Goal: Communication & Community: Participate in discussion

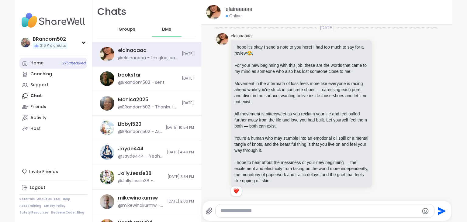
scroll to position [93, 0]
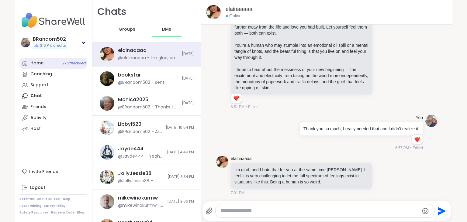
click at [41, 63] on div "Home 27 Scheduled" at bounding box center [36, 63] width 13 height 6
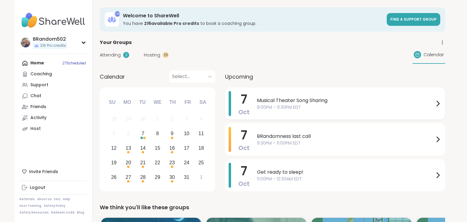
click at [311, 105] on span "8:00PM - 9:30PM EDT" at bounding box center [345, 107] width 177 height 6
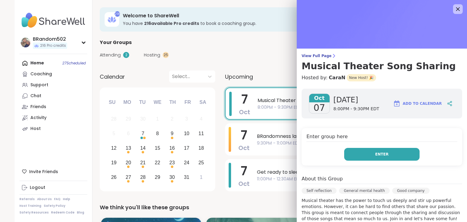
click at [369, 151] on button "Enter" at bounding box center [381, 154] width 75 height 13
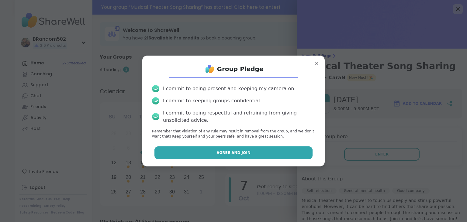
click at [295, 156] on button "Agree and Join" at bounding box center [233, 152] width 158 height 13
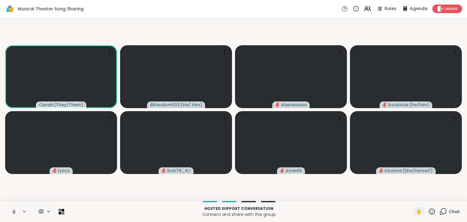
click at [15, 208] on button at bounding box center [14, 211] width 12 height 13
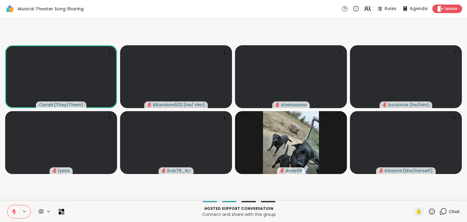
click at [15, 208] on button at bounding box center [14, 211] width 12 height 13
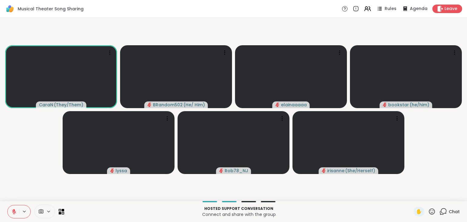
click at [14, 208] on button at bounding box center [14, 211] width 12 height 13
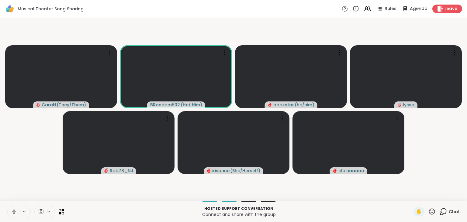
click at [14, 208] on button at bounding box center [14, 211] width 12 height 13
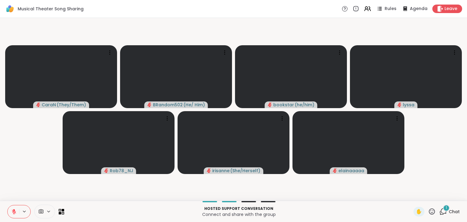
click at [444, 213] on icon at bounding box center [443, 212] width 8 height 8
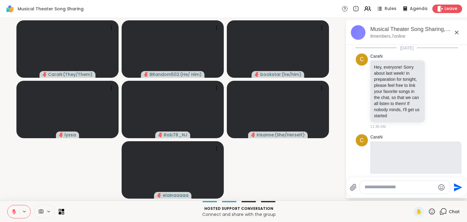
scroll to position [1209, 0]
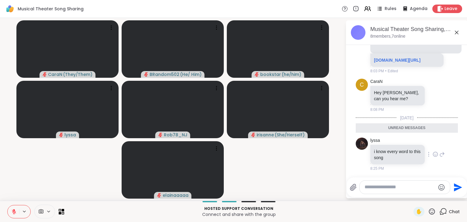
click at [436, 156] on icon at bounding box center [434, 154] width 5 height 6
click at [388, 146] on div "Select Reaction: Heart" at bounding box center [386, 144] width 5 height 5
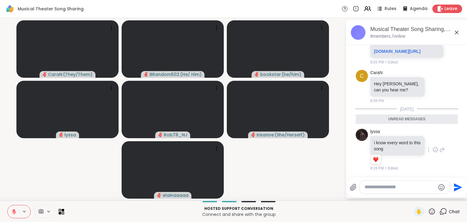
scroll to position [1218, 0]
click at [373, 185] on textarea "Type your message" at bounding box center [399, 187] width 71 height 6
click at [442, 152] on icon at bounding box center [442, 150] width 4 height 4
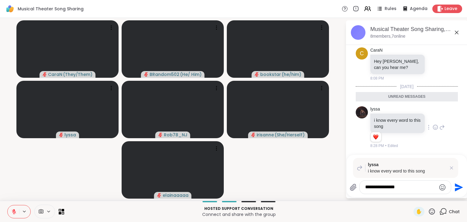
type textarea "**********"
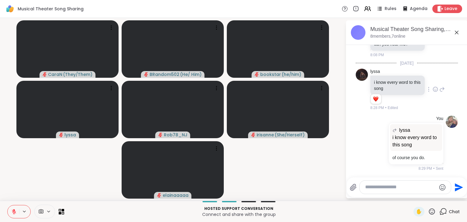
scroll to position [1263, 0]
type textarea "*"
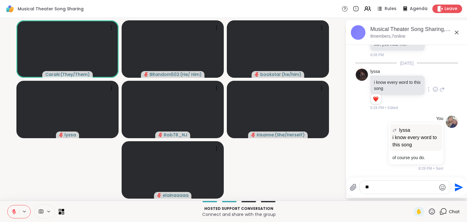
type textarea "*"
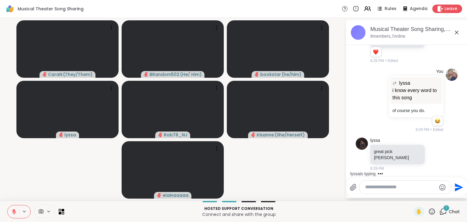
scroll to position [1304, 0]
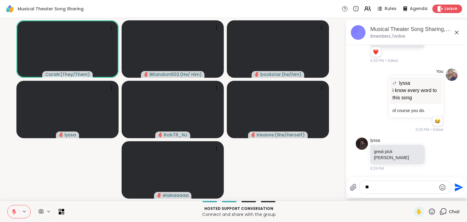
type textarea "*"
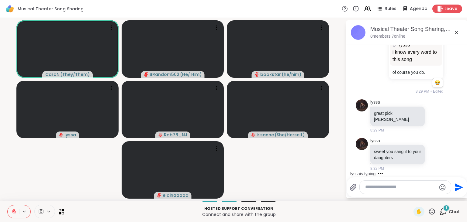
scroll to position [1343, 0]
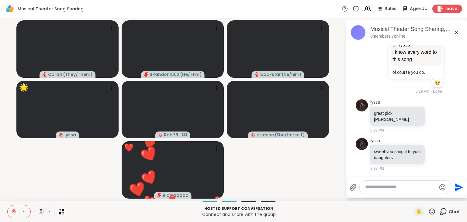
click at [14, 213] on icon at bounding box center [14, 212] width 4 height 4
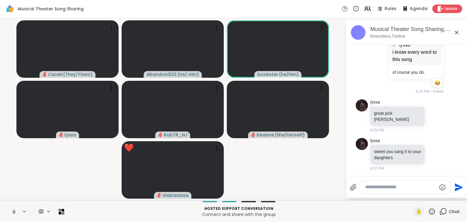
click at [14, 213] on icon at bounding box center [13, 212] width 3 height 2
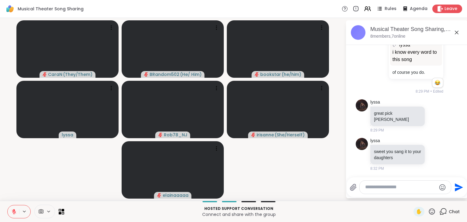
click at [14, 213] on icon at bounding box center [14, 212] width 4 height 4
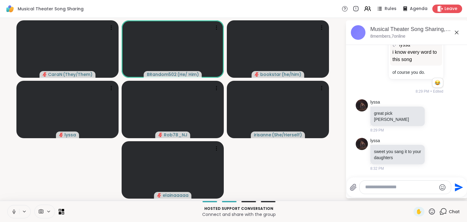
click at [14, 213] on icon at bounding box center [13, 212] width 3 height 2
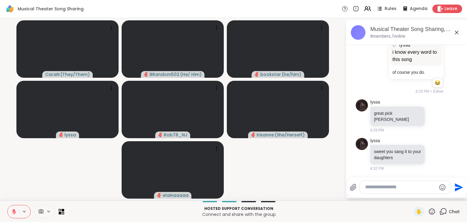
click at [367, 189] on textarea "Type your message" at bounding box center [400, 187] width 71 height 6
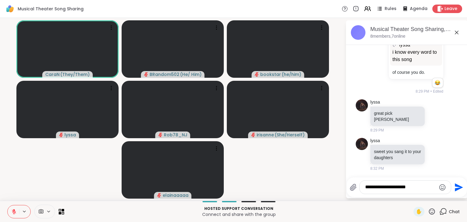
type textarea "**********"
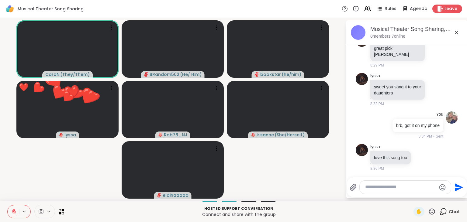
scroll to position [1496, 0]
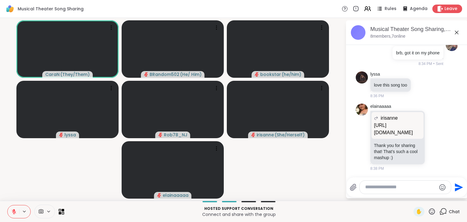
click at [435, 212] on icon at bounding box center [432, 212] width 8 height 8
click at [414, 199] on span "❤️" at bounding box center [414, 195] width 6 height 7
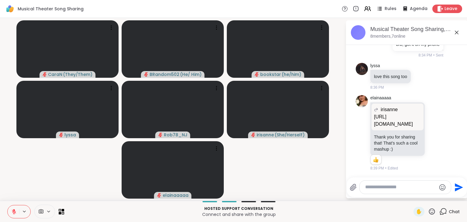
scroll to position [1513, 0]
click at [431, 211] on icon at bounding box center [432, 211] width 6 height 6
click at [408, 194] on div "❤️" at bounding box center [413, 196] width 11 height 10
click at [16, 212] on icon at bounding box center [13, 211] width 5 height 5
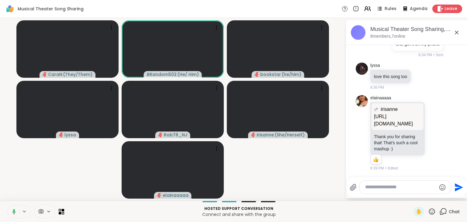
click at [16, 212] on button at bounding box center [13, 211] width 12 height 13
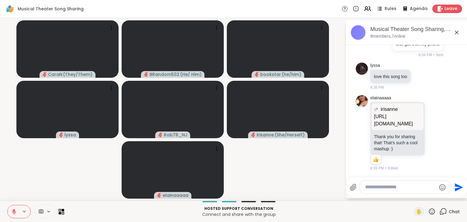
click at [16, 212] on icon at bounding box center [13, 211] width 5 height 5
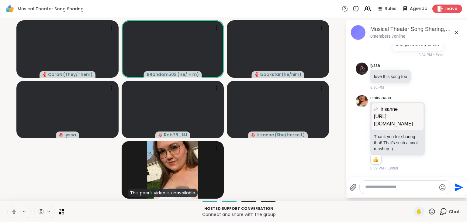
click at [16, 212] on icon at bounding box center [13, 211] width 5 height 5
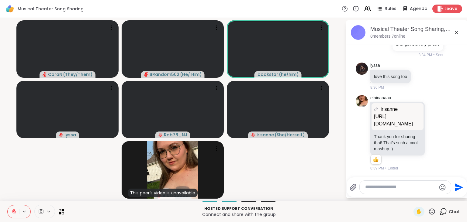
click at [431, 212] on icon at bounding box center [432, 211] width 6 height 6
click at [411, 194] on span "❤️" at bounding box center [414, 195] width 6 height 7
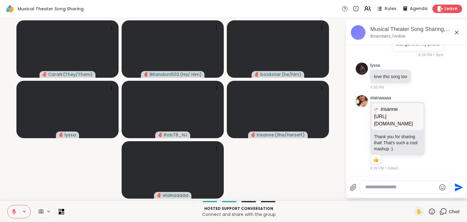
scroll to position [1594, 0]
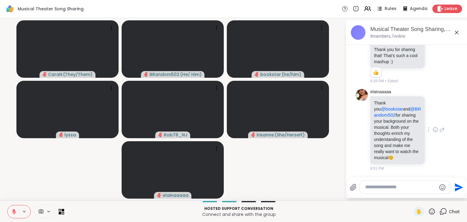
click at [436, 133] on icon at bounding box center [434, 130] width 5 height 6
click at [388, 123] on div "Select Reaction: Heart" at bounding box center [386, 119] width 5 height 5
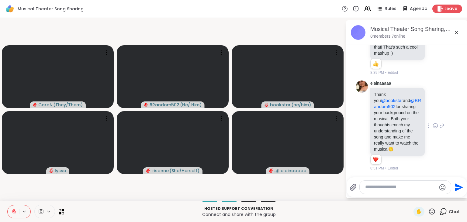
scroll to position [1635, 0]
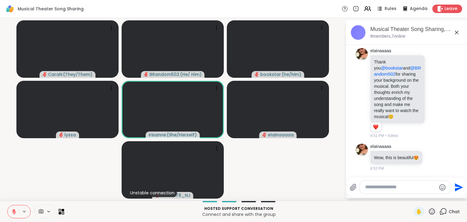
click at [12, 210] on icon at bounding box center [13, 211] width 5 height 5
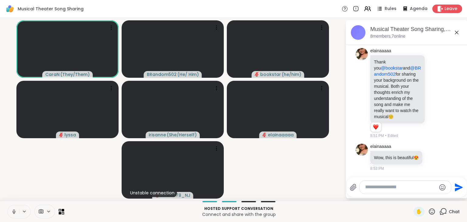
click at [12, 210] on icon at bounding box center [13, 211] width 5 height 5
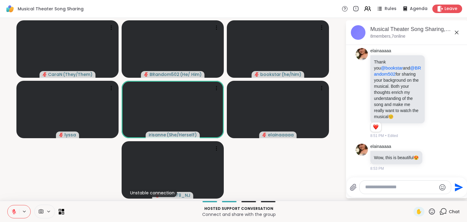
click at [12, 210] on icon at bounding box center [13, 211] width 5 height 5
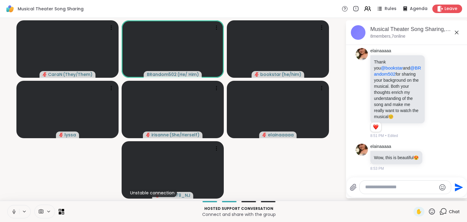
click at [11, 208] on button at bounding box center [14, 211] width 12 height 13
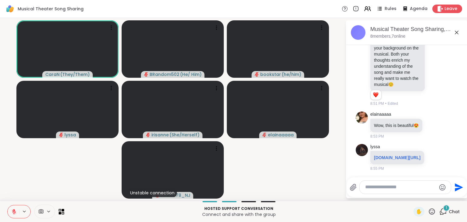
scroll to position [1673, 0]
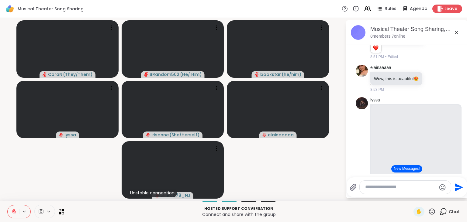
click at [376, 188] on textarea "Type your message" at bounding box center [400, 187] width 71 height 6
paste textarea "**********"
type textarea "**********"
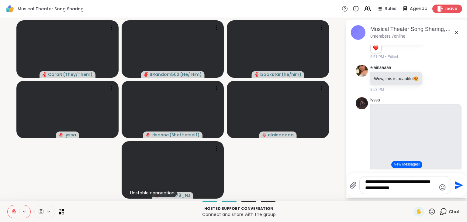
click at [402, 82] on p "Wow, this is beautiful 😍" at bounding box center [396, 79] width 45 height 6
click at [457, 188] on icon "Send" at bounding box center [459, 185] width 8 height 8
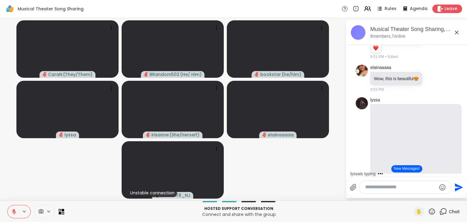
scroll to position [1876, 0]
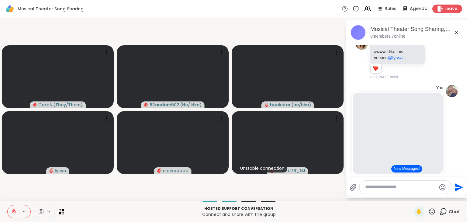
click at [432, 210] on icon at bounding box center [432, 212] width 8 height 8
click at [408, 196] on div "❤️" at bounding box center [413, 196] width 11 height 10
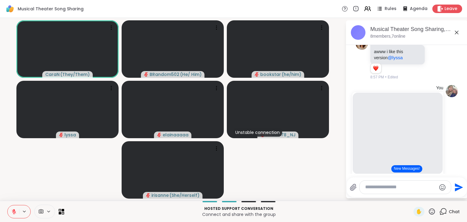
click at [13, 213] on icon at bounding box center [14, 212] width 4 height 4
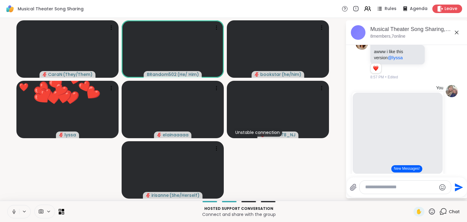
click at [13, 213] on icon at bounding box center [13, 211] width 5 height 5
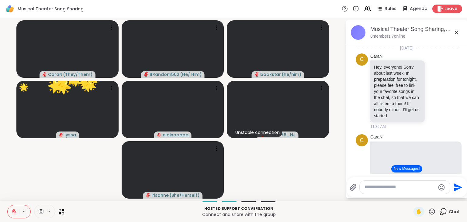
scroll to position [1876, 0]
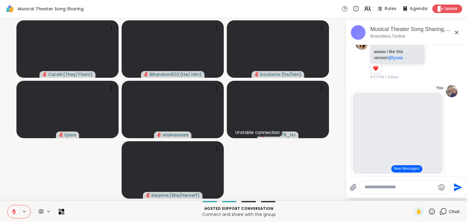
click at [13, 213] on icon at bounding box center [14, 212] width 4 height 4
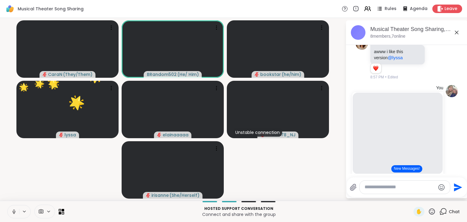
click at [13, 213] on icon at bounding box center [13, 211] width 5 height 5
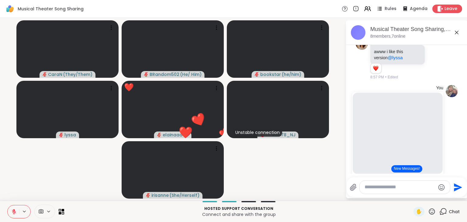
click at [13, 213] on icon at bounding box center [14, 212] width 4 height 4
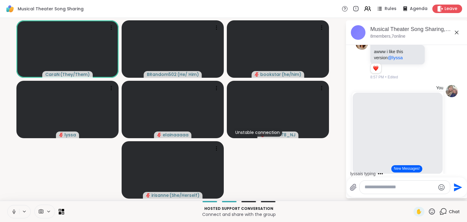
click at [13, 213] on icon at bounding box center [13, 211] width 5 height 5
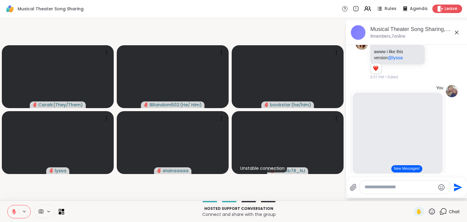
click at [400, 169] on button "New Messages!" at bounding box center [406, 168] width 31 height 7
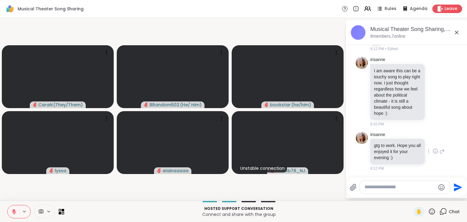
click at [435, 151] on icon at bounding box center [434, 151] width 5 height 6
click at [388, 142] on div "Select Reaction: Heart" at bounding box center [386, 141] width 5 height 5
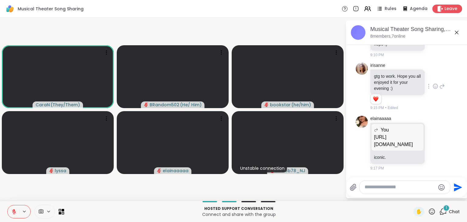
scroll to position [2895, 0]
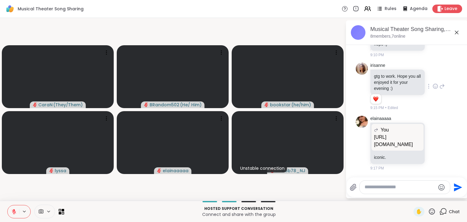
click at [13, 211] on icon at bounding box center [13, 211] width 5 height 5
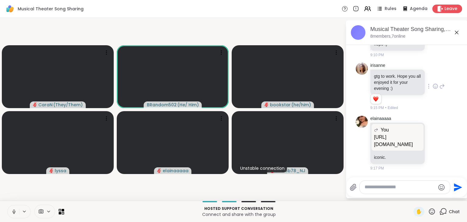
click at [13, 211] on icon at bounding box center [14, 211] width 2 height 3
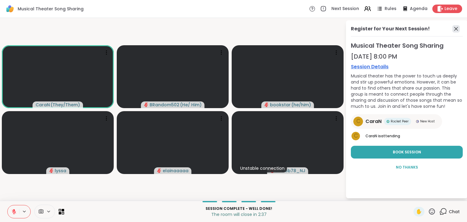
click at [456, 30] on icon at bounding box center [455, 28] width 7 height 7
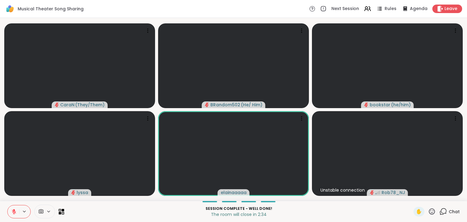
click at [443, 209] on icon at bounding box center [444, 210] width 6 height 5
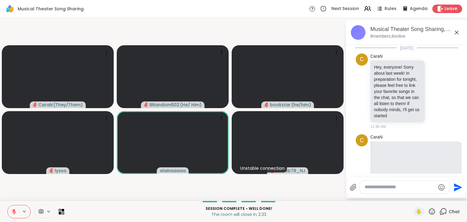
scroll to position [2889, 0]
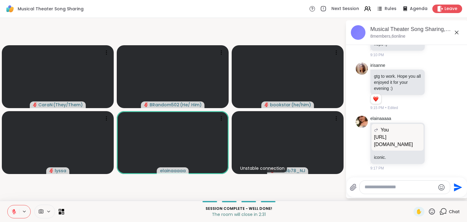
click at [432, 212] on icon at bounding box center [432, 212] width 8 height 8
click at [413, 196] on span "❤️" at bounding box center [414, 195] width 6 height 7
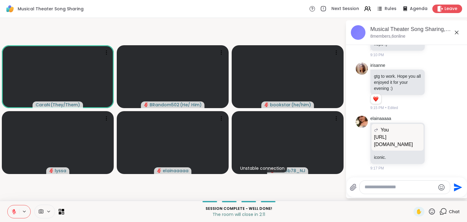
click at [13, 210] on icon at bounding box center [13, 211] width 5 height 5
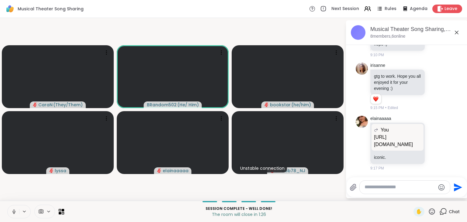
click at [13, 212] on icon at bounding box center [13, 212] width 3 height 2
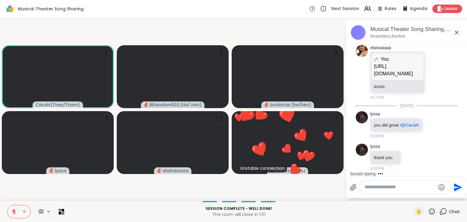
scroll to position [2959, 0]
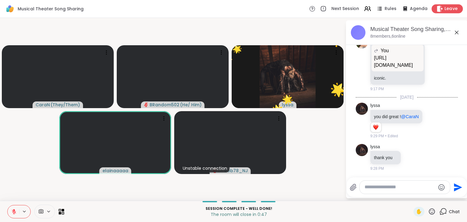
click at [444, 12] on div "Leave" at bounding box center [447, 8] width 31 height 9
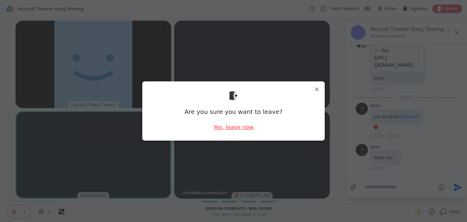
click at [241, 127] on div "Yes, leave now" at bounding box center [233, 127] width 40 height 8
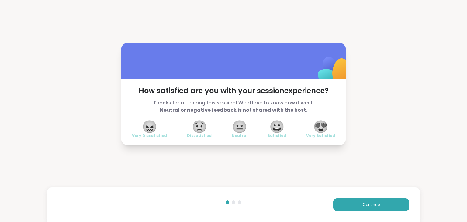
click at [324, 125] on span "😍" at bounding box center [320, 126] width 15 height 11
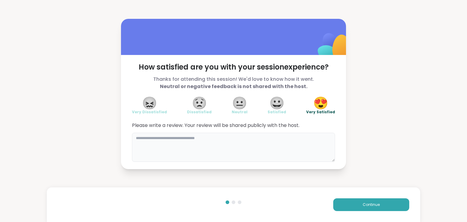
click at [255, 148] on textarea at bounding box center [233, 147] width 203 height 29
type textarea "**********"
click at [374, 206] on span "Continue" at bounding box center [371, 204] width 17 height 5
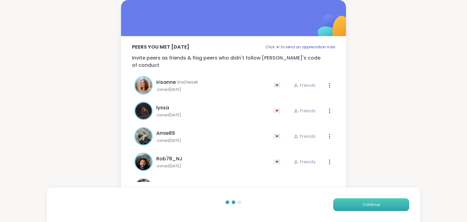
click at [374, 206] on span "Continue" at bounding box center [371, 204] width 17 height 5
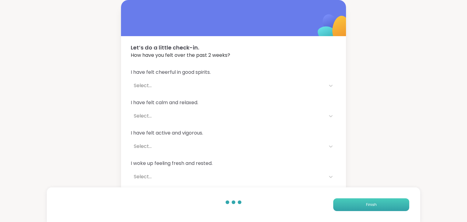
click at [374, 206] on span "Finish" at bounding box center [371, 204] width 11 height 5
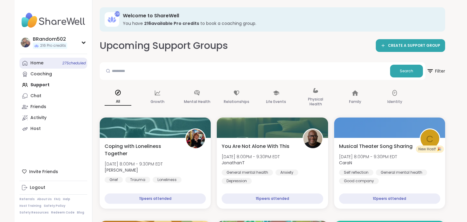
click at [67, 67] on link "Home 27 Scheduled" at bounding box center [53, 63] width 68 height 11
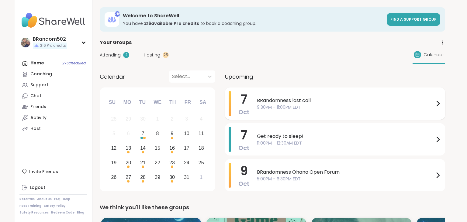
click at [274, 105] on span "9:30PM - 11:00PM EDT" at bounding box center [345, 107] width 177 height 6
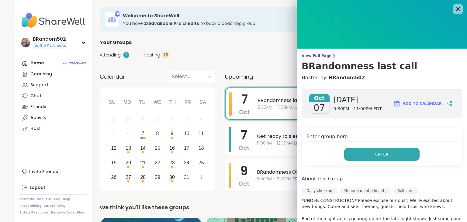
click at [346, 153] on button "Enter" at bounding box center [381, 154] width 75 height 13
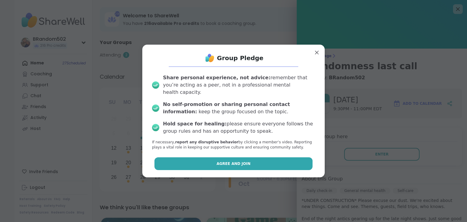
click at [250, 158] on button "Agree and Join" at bounding box center [233, 163] width 158 height 13
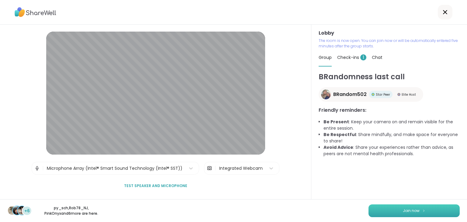
click at [377, 209] on button "Join now" at bounding box center [413, 211] width 91 height 13
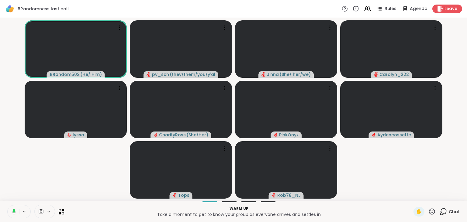
click at [445, 210] on icon at bounding box center [443, 212] width 8 height 8
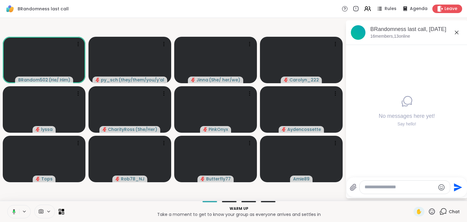
click at [10, 208] on button at bounding box center [13, 211] width 12 height 13
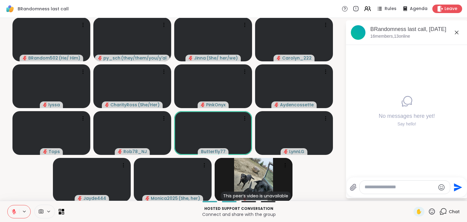
click at [10, 208] on button at bounding box center [14, 211] width 12 height 13
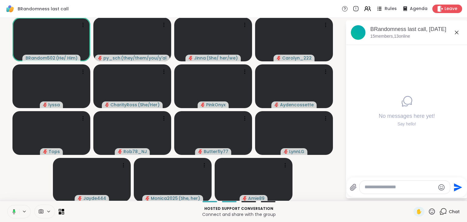
click at [381, 10] on icon at bounding box center [379, 10] width 3 height 1
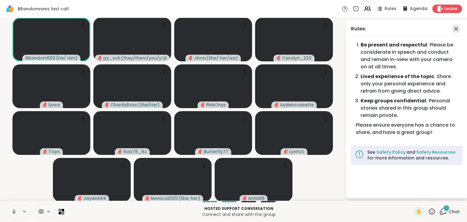
click at [456, 27] on icon at bounding box center [455, 28] width 7 height 7
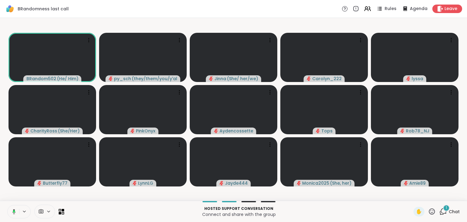
click at [445, 210] on div "1" at bounding box center [446, 208] width 7 height 7
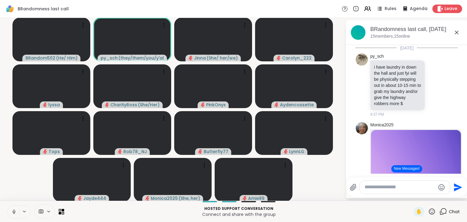
click at [414, 170] on button "New Messages!" at bounding box center [406, 168] width 31 height 7
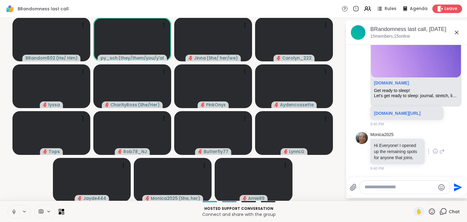
click at [435, 151] on icon at bounding box center [434, 151] width 5 height 6
click at [387, 142] on div "Select Reaction: Heart" at bounding box center [386, 141] width 5 height 5
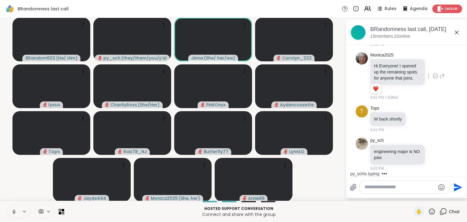
scroll to position [257, 0]
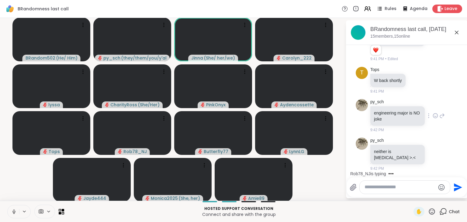
click at [435, 116] on icon at bounding box center [434, 116] width 5 height 6
click at [442, 116] on icon at bounding box center [441, 115] width 5 height 7
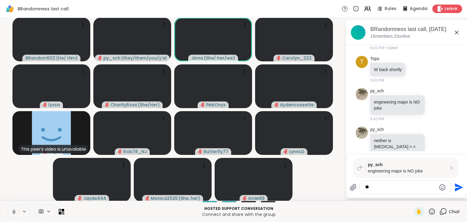
type textarea "*"
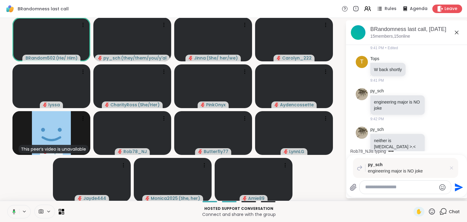
click at [452, 168] on icon at bounding box center [451, 168] width 6 height 6
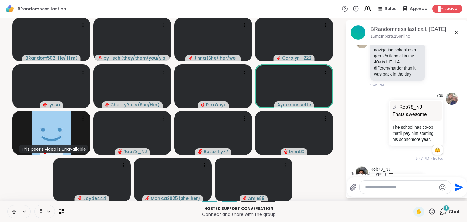
scroll to position [821, 0]
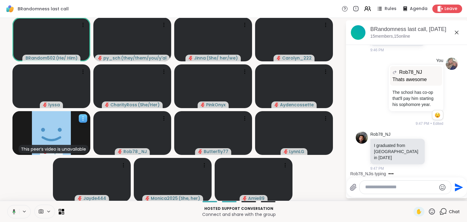
click at [82, 115] on div at bounding box center [83, 118] width 9 height 9
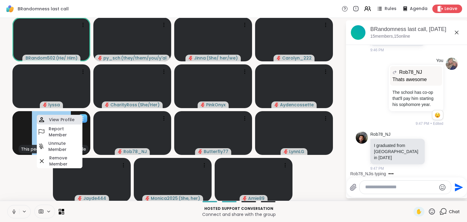
click at [72, 117] on div "View Profile" at bounding box center [60, 120] width 46 height 10
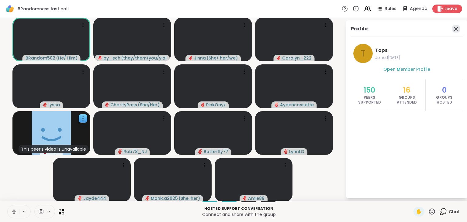
click at [456, 28] on icon at bounding box center [456, 29] width 4 height 4
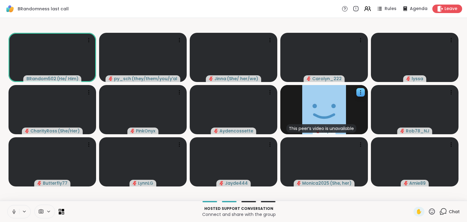
click at [443, 211] on icon at bounding box center [443, 212] width 8 height 8
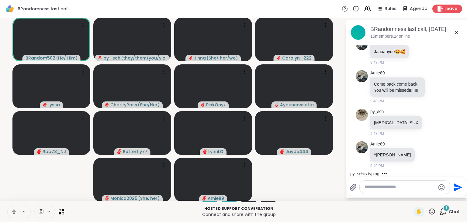
scroll to position [1097, 0]
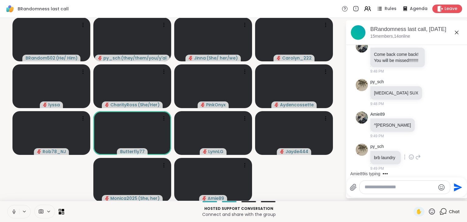
click at [413, 157] on icon at bounding box center [410, 157] width 5 height 6
click at [399, 150] on div "Select Reaction: Thumbs up" at bounding box center [397, 147] width 5 height 5
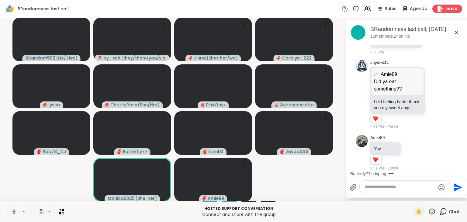
scroll to position [1401, 0]
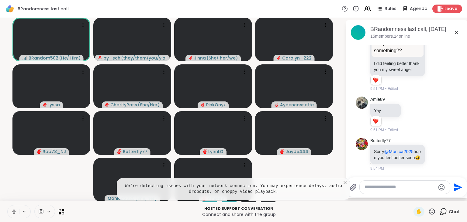
click at [346, 181] on icon at bounding box center [345, 183] width 6 height 6
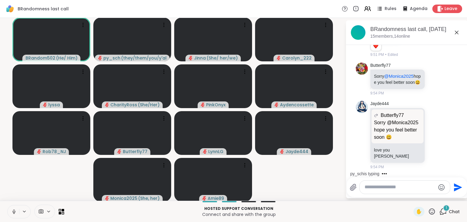
scroll to position [1507, 0]
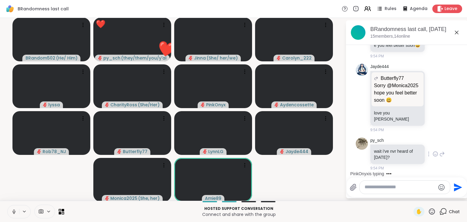
click at [437, 156] on icon at bounding box center [435, 154] width 5 height 5
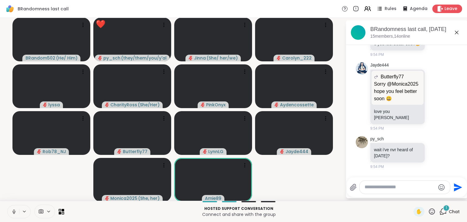
scroll to position [1545, 0]
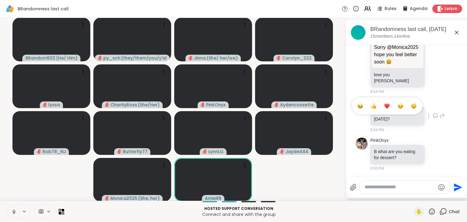
click at [360, 107] on div "Select Reaction: Joy" at bounding box center [359, 105] width 5 height 5
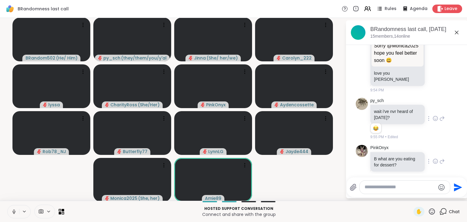
click at [443, 163] on icon at bounding box center [441, 161] width 5 height 7
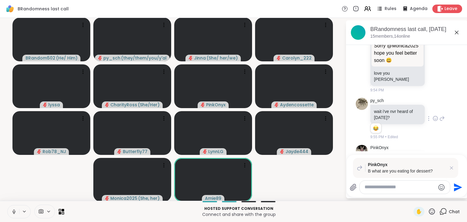
click at [391, 190] on textarea "Type your message" at bounding box center [399, 187] width 71 height 6
type textarea "*********"
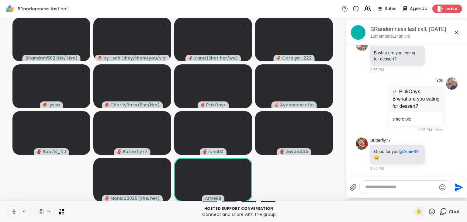
scroll to position [1697, 0]
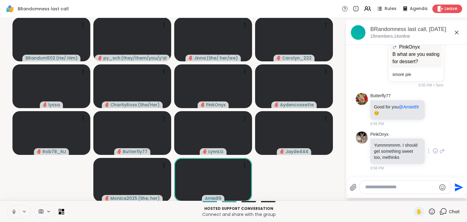
click at [435, 153] on icon at bounding box center [434, 151] width 5 height 6
click at [388, 146] on button "Select Reaction: Heart" at bounding box center [387, 141] width 12 height 12
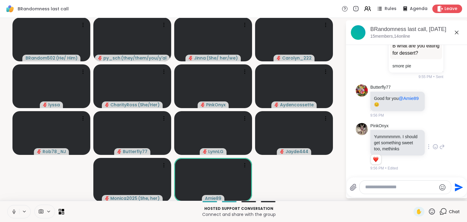
click at [431, 211] on icon at bounding box center [432, 212] width 8 height 8
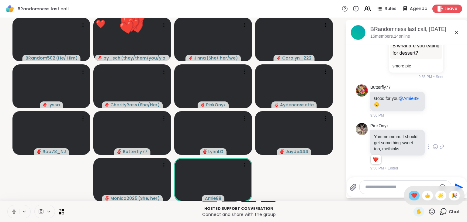
click at [411, 198] on span "❤️" at bounding box center [414, 195] width 6 height 7
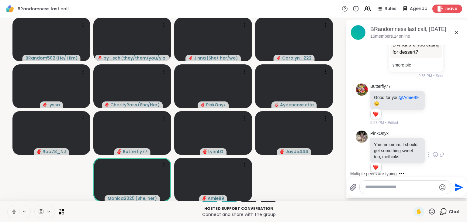
click at [15, 211] on icon at bounding box center [13, 211] width 5 height 5
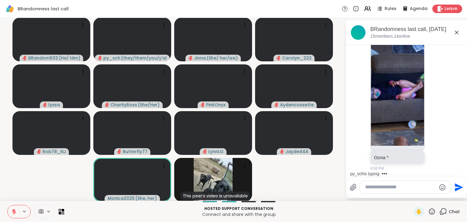
scroll to position [1998, 0]
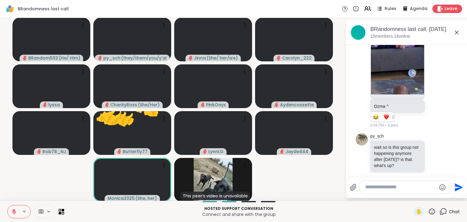
click at [15, 211] on icon at bounding box center [13, 211] width 5 height 5
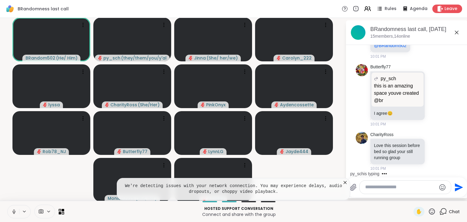
scroll to position [2332, 0]
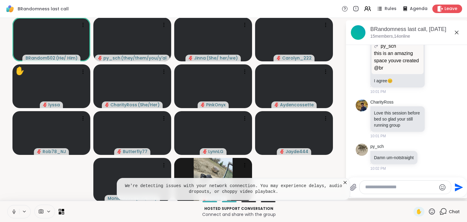
click at [347, 181] on icon at bounding box center [345, 183] width 6 height 6
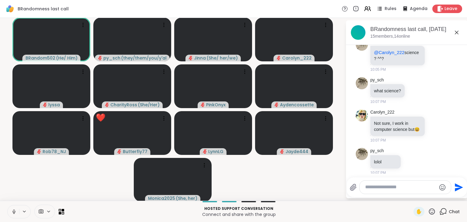
scroll to position [2806, 0]
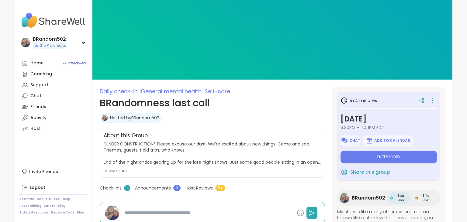
scroll to position [95, 0]
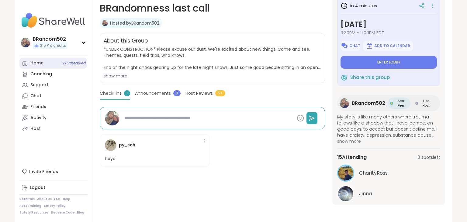
click at [42, 62] on div "Home 27 Scheduled" at bounding box center [36, 63] width 13 height 6
type textarea "*"
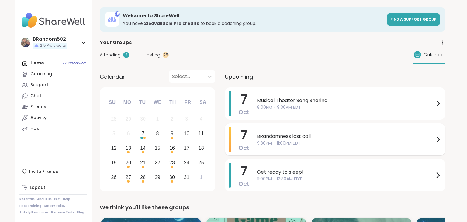
click at [270, 140] on span "9:30PM - 11:00PM EDT" at bounding box center [345, 143] width 177 height 6
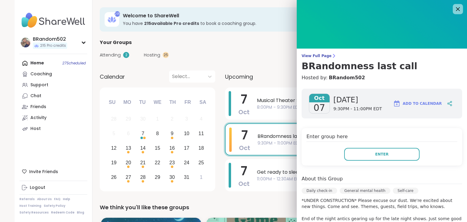
click at [458, 10] on icon at bounding box center [458, 9] width 8 height 8
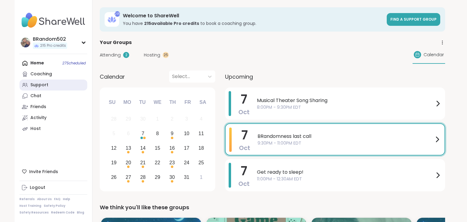
click at [56, 85] on link "Support" at bounding box center [53, 85] width 68 height 11
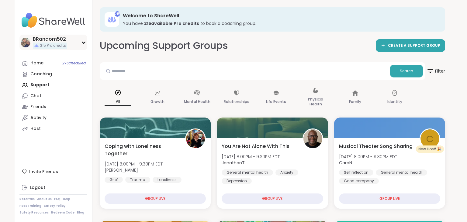
click at [83, 43] on icon at bounding box center [83, 42] width 5 height 3
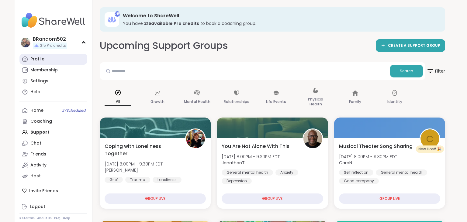
click at [63, 61] on link "Profile" at bounding box center [53, 59] width 68 height 11
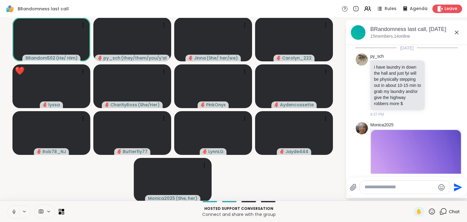
scroll to position [2806, 0]
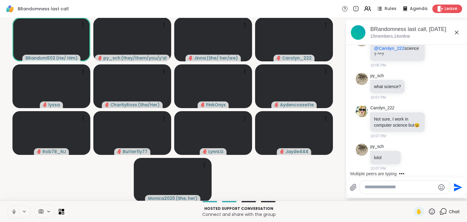
click at [13, 215] on button at bounding box center [14, 211] width 12 height 13
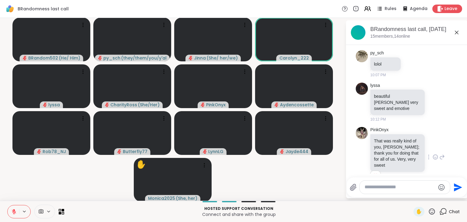
scroll to position [2904, 0]
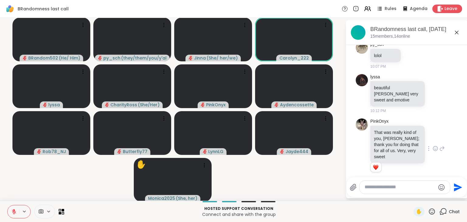
click at [435, 146] on icon at bounding box center [434, 149] width 5 height 6
click at [391, 136] on button "Select Reaction: Heart" at bounding box center [387, 139] width 12 height 12
click at [14, 211] on icon at bounding box center [14, 210] width 2 height 2
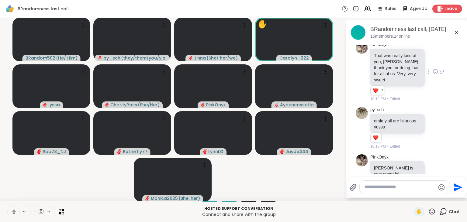
scroll to position [2998, 0]
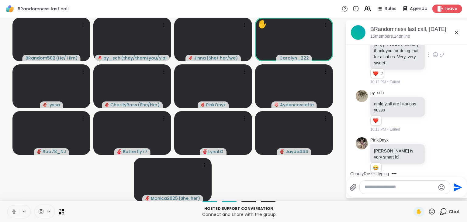
click at [14, 212] on icon at bounding box center [13, 211] width 5 height 5
click at [431, 215] on icon at bounding box center [432, 212] width 8 height 8
click at [413, 198] on span "❤️" at bounding box center [414, 195] width 6 height 7
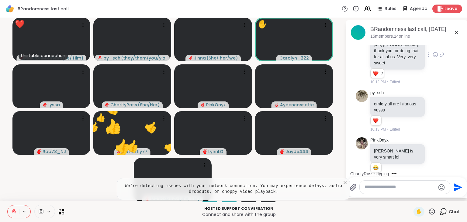
click at [345, 184] on icon at bounding box center [345, 183] width 6 height 6
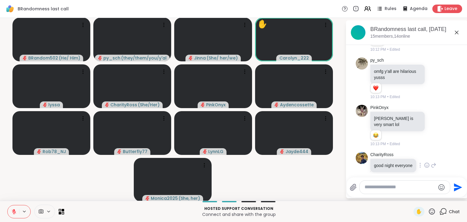
scroll to position [3039, 0]
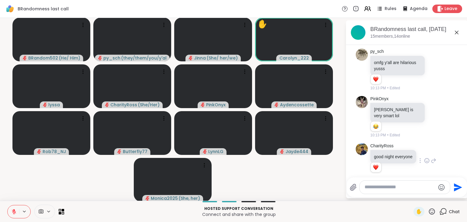
click at [427, 158] on icon at bounding box center [426, 161] width 5 height 6
click at [426, 148] on div "Select Reaction: Heart" at bounding box center [426, 150] width 5 height 5
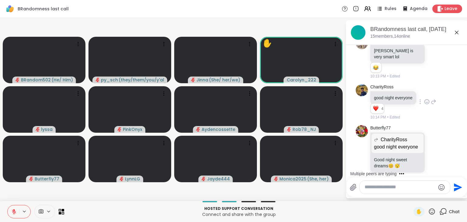
scroll to position [3130, 0]
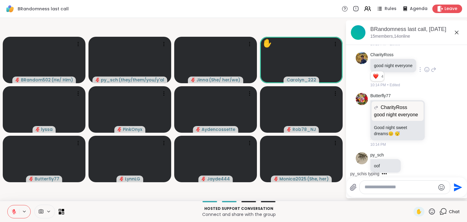
click at [13, 208] on button at bounding box center [14, 211] width 12 height 13
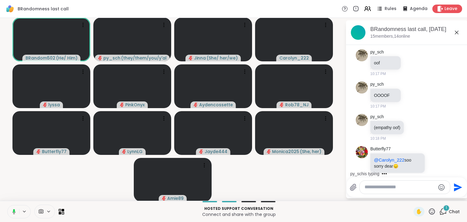
scroll to position [3271, 0]
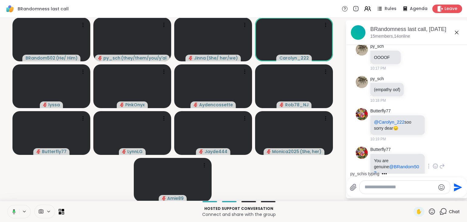
click at [436, 163] on icon at bounding box center [434, 166] width 5 height 6
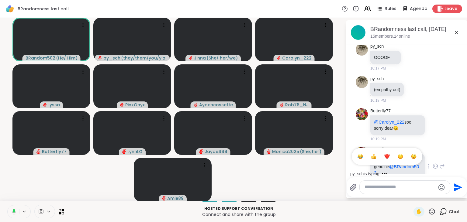
click at [388, 154] on div "Select Reaction: Heart" at bounding box center [386, 156] width 5 height 5
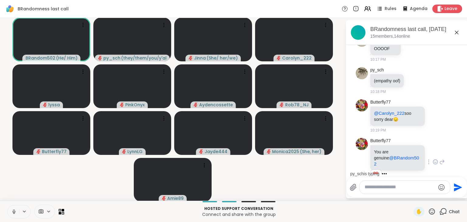
click at [288, 178] on video-player-container "BRandom502 ( He/ Him ) py_sch ( they/them/you/y'all/i/we ) Jinna ( She/ her/we …" at bounding box center [173, 109] width 338 height 178
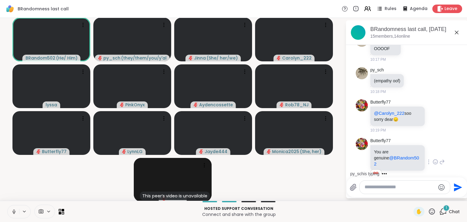
scroll to position [3367, 0]
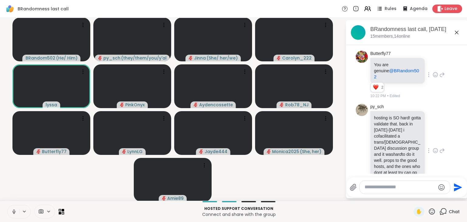
click at [435, 148] on icon at bounding box center [434, 151] width 5 height 6
click at [385, 138] on div "Select Reaction: Heart" at bounding box center [386, 140] width 5 height 5
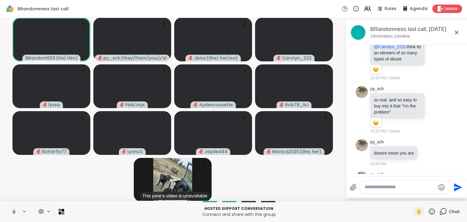
scroll to position [3629, 0]
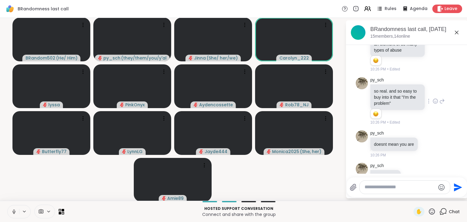
click at [436, 102] on icon at bounding box center [435, 102] width 2 height 1
click at [387, 89] on div "Select Reaction: Heart" at bounding box center [386, 91] width 5 height 5
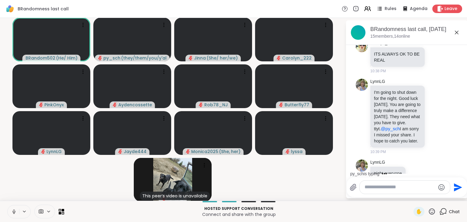
scroll to position [4163, 0]
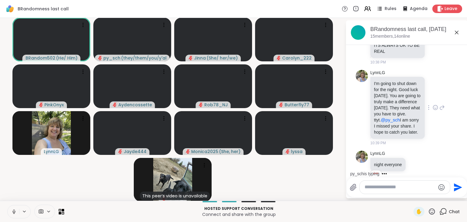
click at [437, 105] on icon at bounding box center [435, 107] width 5 height 5
click at [387, 95] on div "Select Reaction: Heart" at bounding box center [386, 97] width 5 height 5
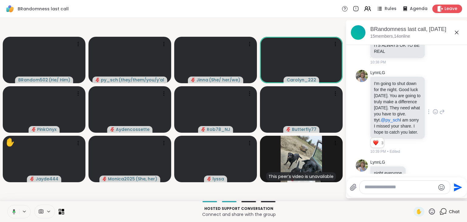
scroll to position [4228, 0]
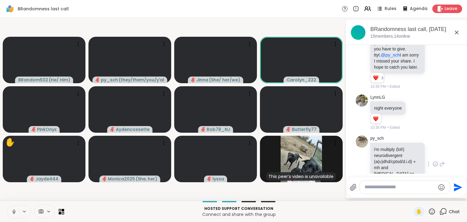
click at [435, 165] on icon at bounding box center [435, 165] width 2 height 1
click at [388, 152] on div "Select Reaction: Heart" at bounding box center [386, 154] width 5 height 5
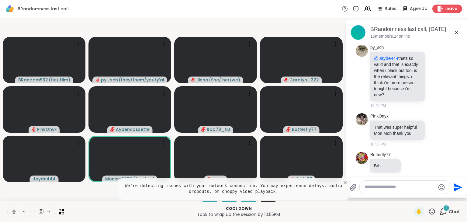
scroll to position [4456, 0]
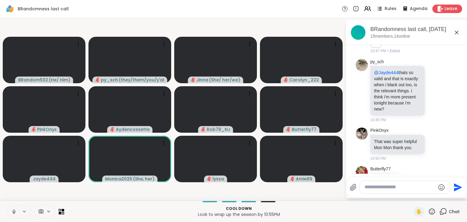
click at [410, 180] on icon at bounding box center [411, 180] width 2 height 1
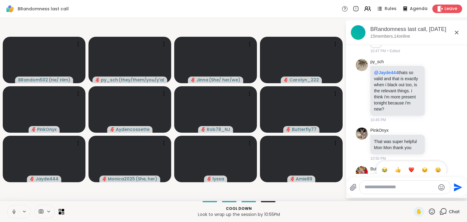
click at [410, 164] on button "Select Reaction: Heart" at bounding box center [411, 170] width 12 height 12
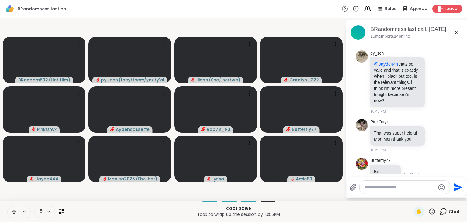
click at [348, 215] on p "Look to wrap up the session by 10:55PM" at bounding box center [239, 215] width 342 height 6
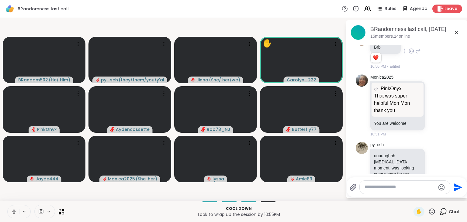
scroll to position [4635, 0]
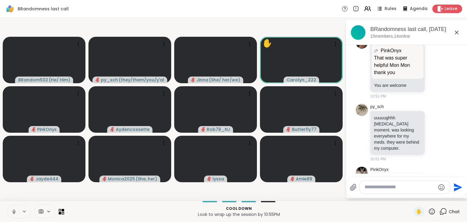
click at [430, 212] on icon at bounding box center [432, 212] width 8 height 8
click at [408, 196] on div "❤️" at bounding box center [413, 196] width 11 height 10
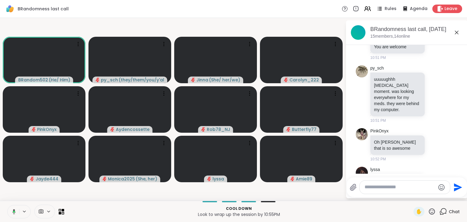
scroll to position [4683, 0]
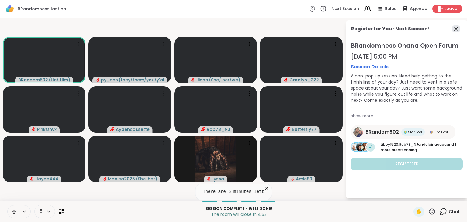
click at [456, 29] on icon at bounding box center [456, 29] width 4 height 4
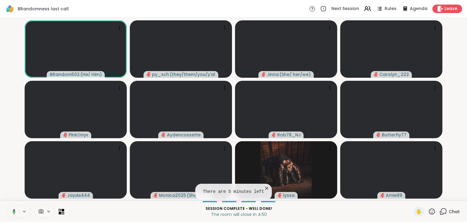
click at [445, 212] on icon at bounding box center [443, 212] width 8 height 8
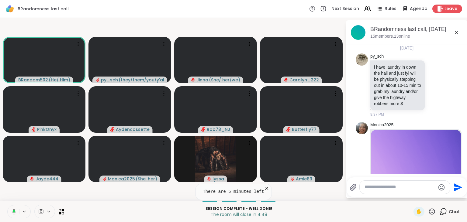
scroll to position [4685, 0]
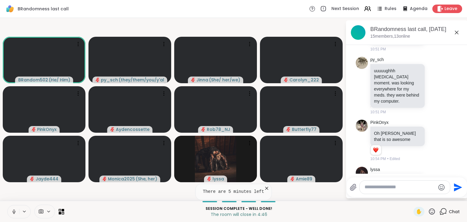
click at [264, 188] on icon at bounding box center [267, 188] width 6 height 6
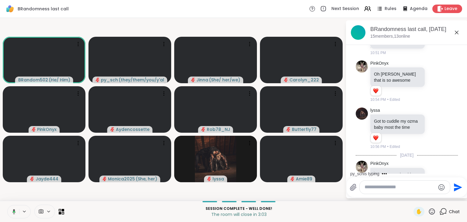
scroll to position [4804, 0]
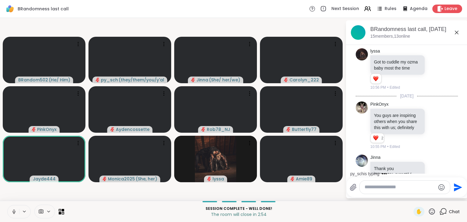
click at [436, 181] on icon at bounding box center [435, 183] width 5 height 5
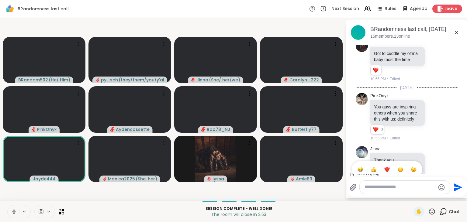
click at [387, 167] on div "Select Reaction: Heart" at bounding box center [386, 169] width 5 height 5
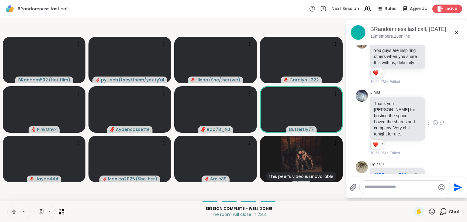
scroll to position [4878, 0]
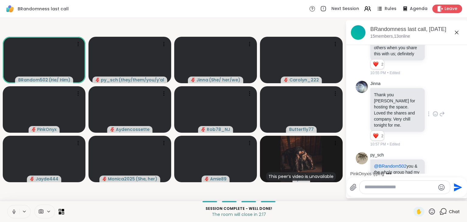
click at [436, 179] on icon at bounding box center [434, 182] width 5 height 6
click at [389, 170] on div "Select Reaction: Heart" at bounding box center [386, 172] width 5 height 5
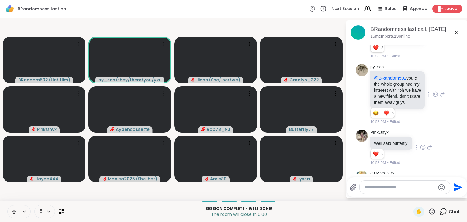
scroll to position [5016, 0]
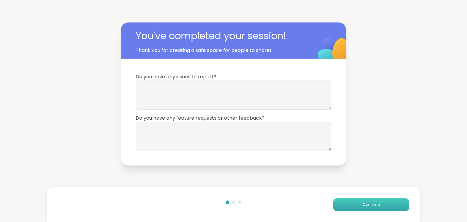
click at [381, 206] on button "Continue" at bounding box center [371, 204] width 76 height 13
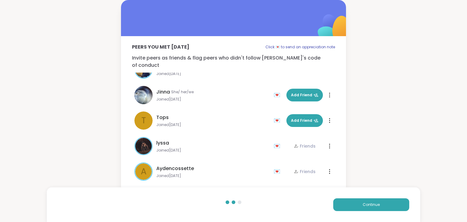
scroll to position [17, 0]
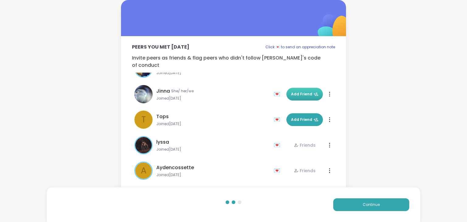
click at [312, 88] on button "Add Friend" at bounding box center [304, 94] width 36 height 13
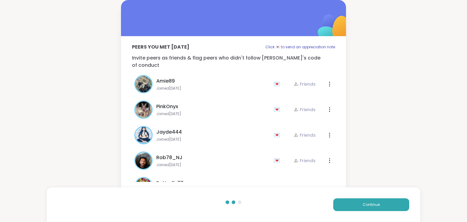
scroll to position [248, 0]
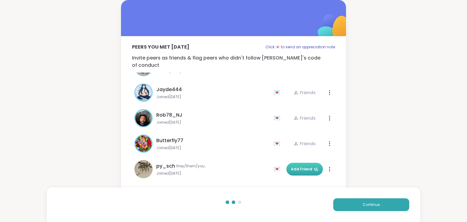
click at [311, 167] on span "Add Friend" at bounding box center [304, 169] width 27 height 5
click at [382, 207] on button "Continue" at bounding box center [371, 204] width 76 height 13
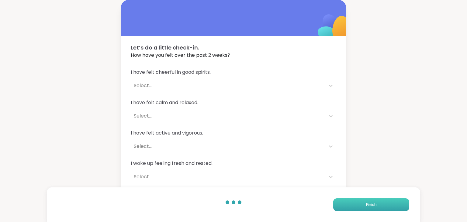
click at [382, 207] on button "Finish" at bounding box center [371, 204] width 76 height 13
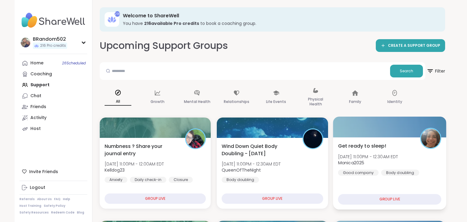
click at [382, 134] on div at bounding box center [389, 127] width 113 height 21
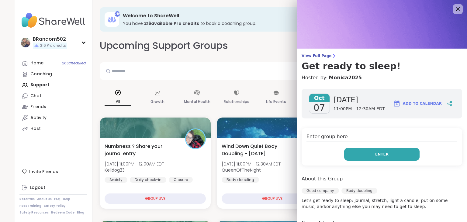
click at [383, 155] on span "Enter" at bounding box center [381, 154] width 13 height 5
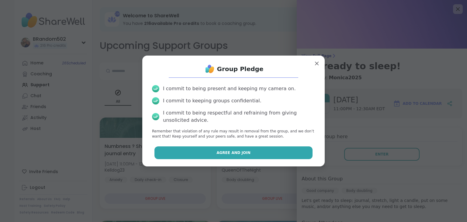
click at [300, 151] on button "Agree and Join" at bounding box center [233, 152] width 158 height 13
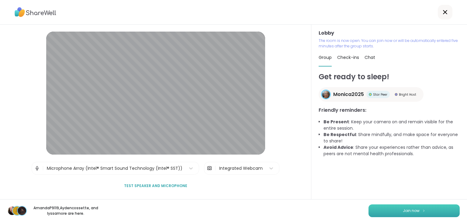
click at [396, 211] on button "Join now" at bounding box center [413, 211] width 91 height 13
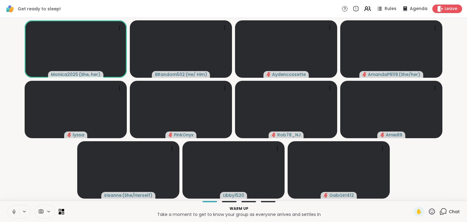
click at [15, 211] on icon at bounding box center [13, 211] width 5 height 5
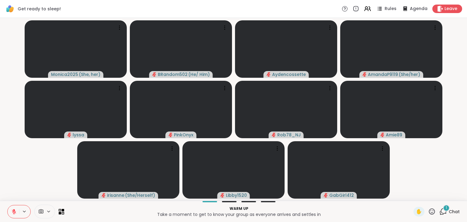
click at [15, 211] on icon at bounding box center [13, 211] width 5 height 5
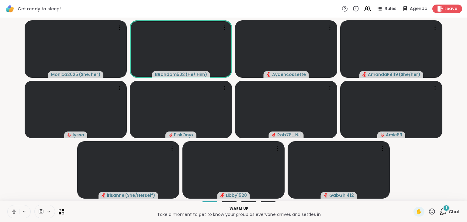
click at [15, 211] on icon at bounding box center [13, 211] width 5 height 5
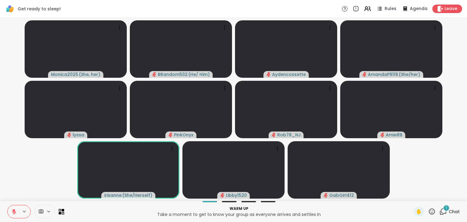
click at [15, 211] on icon at bounding box center [13, 211] width 5 height 5
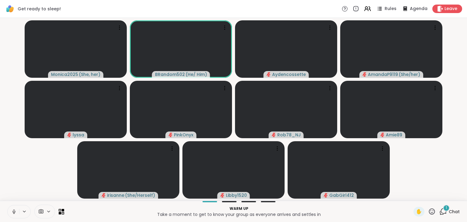
click at [15, 211] on icon at bounding box center [13, 211] width 5 height 5
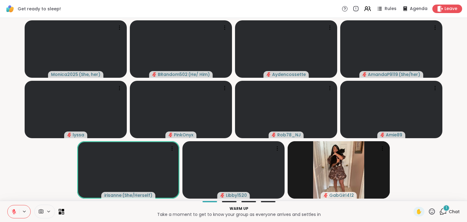
click at [443, 210] on icon at bounding box center [443, 212] width 8 height 8
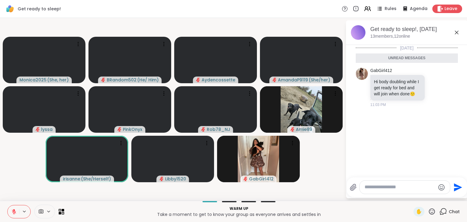
click at [443, 210] on icon at bounding box center [443, 212] width 8 height 8
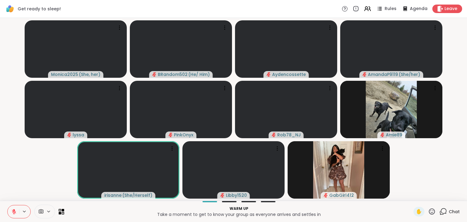
click at [14, 209] on icon at bounding box center [13, 211] width 5 height 5
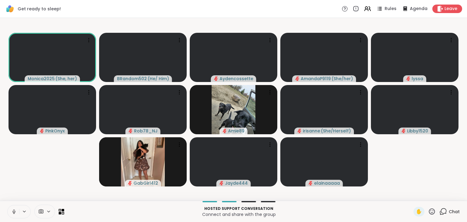
click at [12, 212] on icon at bounding box center [13, 211] width 5 height 5
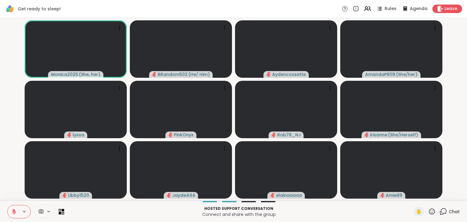
click at [12, 212] on icon at bounding box center [13, 211] width 5 height 5
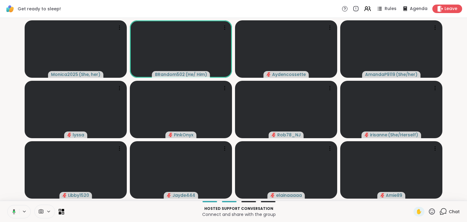
click at [13, 205] on button at bounding box center [13, 211] width 12 height 13
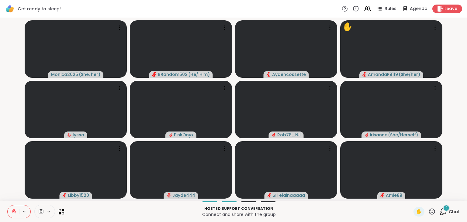
click at [13, 206] on button at bounding box center [14, 211] width 12 height 13
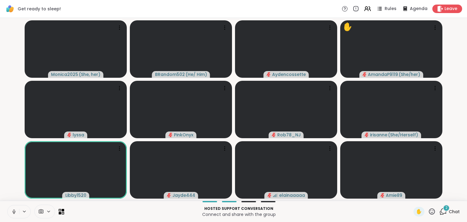
click at [13, 206] on button at bounding box center [14, 211] width 12 height 13
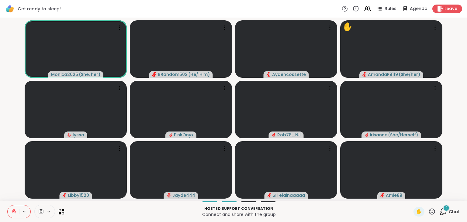
click at [445, 208] on div "2" at bounding box center [446, 208] width 7 height 7
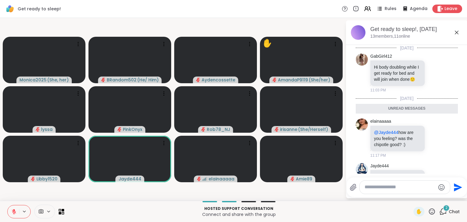
scroll to position [57, 0]
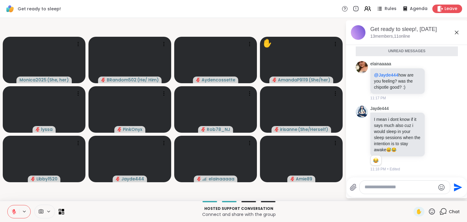
click at [13, 211] on icon at bounding box center [13, 211] width 5 height 5
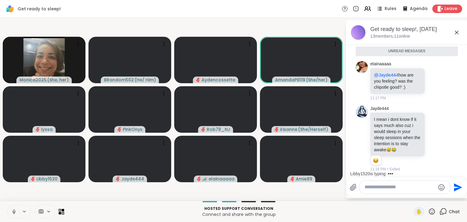
click at [13, 211] on icon at bounding box center [13, 211] width 5 height 5
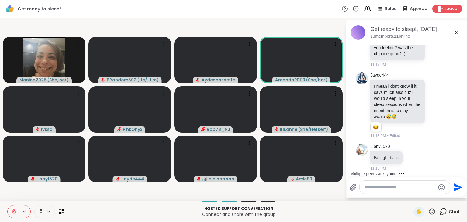
scroll to position [75, 0]
click at [13, 211] on icon at bounding box center [13, 211] width 5 height 5
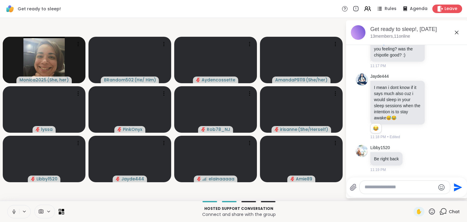
click at [13, 211] on icon at bounding box center [13, 211] width 5 height 5
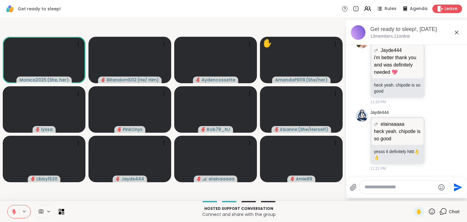
scroll to position [312, 0]
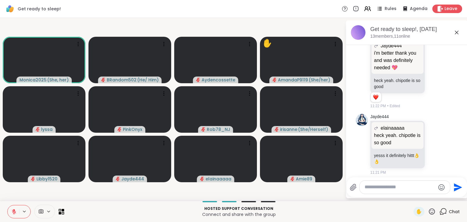
click at [15, 210] on icon at bounding box center [14, 210] width 2 height 2
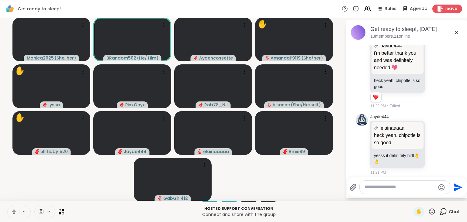
click at [13, 212] on icon at bounding box center [13, 212] width 3 height 2
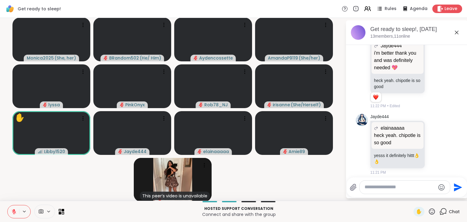
click at [367, 188] on textarea "Type your message" at bounding box center [399, 187] width 71 height 6
type textarea "**********"
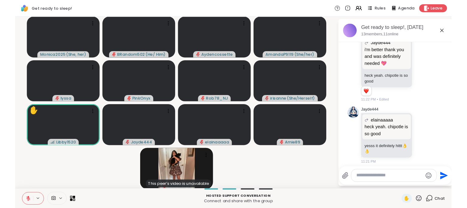
scroll to position [353, 0]
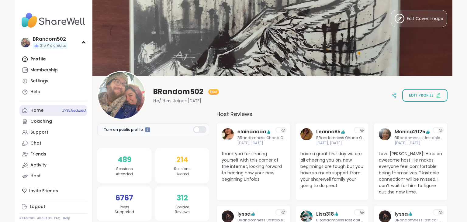
click at [43, 112] on div "Home 27 Scheduled" at bounding box center [36, 111] width 13 height 6
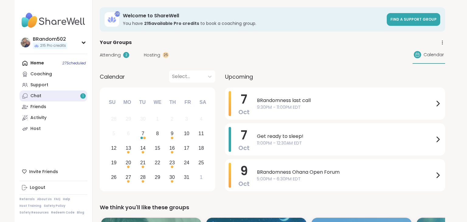
click at [50, 100] on link "Chat 1" at bounding box center [53, 96] width 68 height 11
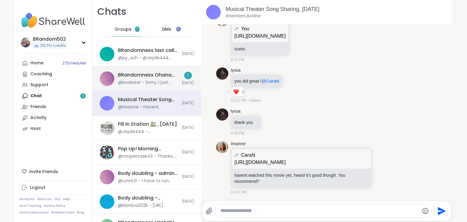
click at [147, 74] on div "BRandomness Ohana Open Forum, [DATE]" at bounding box center [148, 75] width 60 height 7
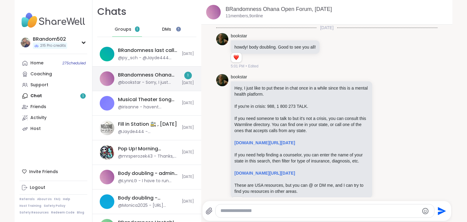
scroll to position [318, 0]
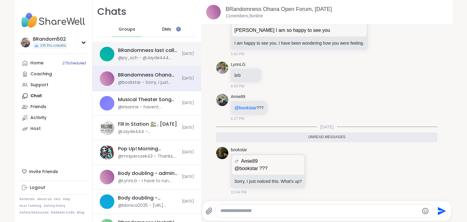
click at [125, 53] on div "BRandomness last call, [DATE]" at bounding box center [148, 50] width 60 height 7
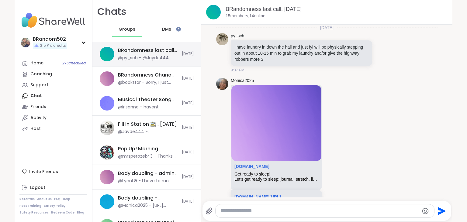
click at [125, 53] on div "BRandomness last call, [DATE]" at bounding box center [148, 50] width 60 height 7
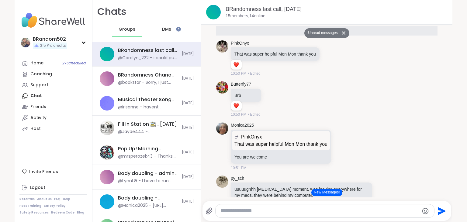
scroll to position [4017, 0]
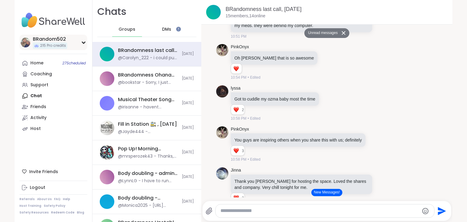
click at [77, 48] on div "BRandom502 215 Pro credits" at bounding box center [53, 43] width 68 height 16
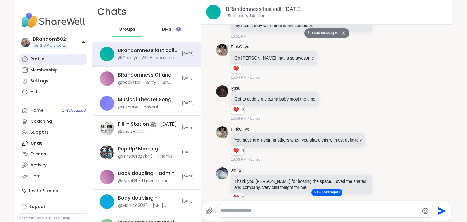
click at [64, 60] on link "Profile" at bounding box center [53, 59] width 68 height 11
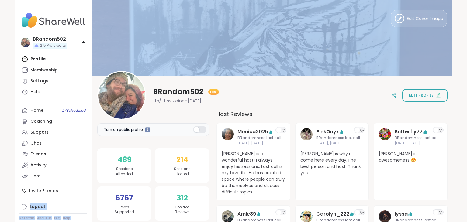
drag, startPoint x: 64, startPoint y: 60, endPoint x: 151, endPoint y: 65, distance: 87.7
click at [92, 65] on div "BRandom502 215 Pro credits Profile Membership Settings Help Home 27 Scheduled C…" at bounding box center [54, 111] width 78 height 222
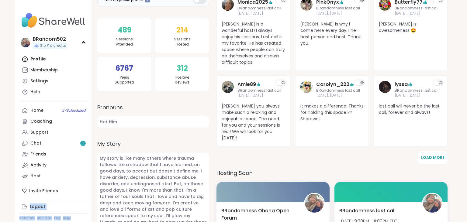
scroll to position [135, 0]
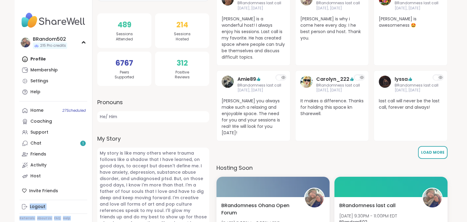
click at [433, 150] on span "Load More" at bounding box center [432, 152] width 23 height 5
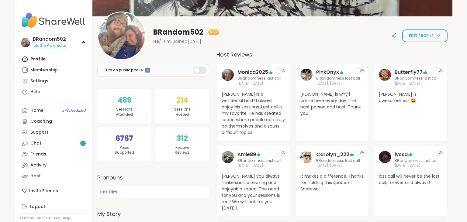
scroll to position [58, 0]
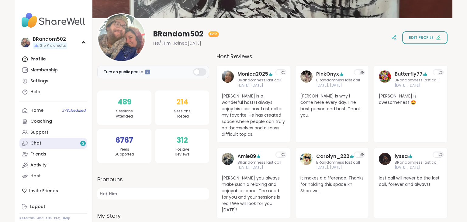
click at [62, 143] on link "Chat 2" at bounding box center [53, 143] width 68 height 11
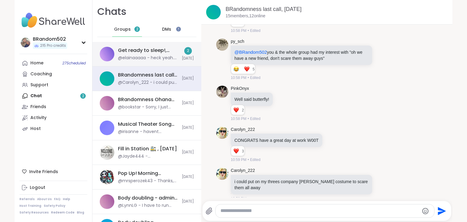
click at [122, 55] on div "@elainaaaaa - heck yeah. chipotle is so good" at bounding box center [148, 58] width 60 height 6
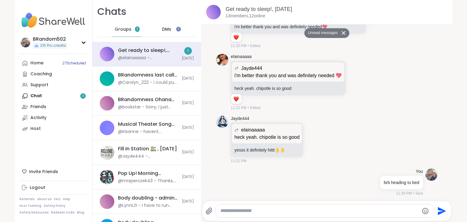
scroll to position [259, 0]
